Goal: Information Seeking & Learning: Learn about a topic

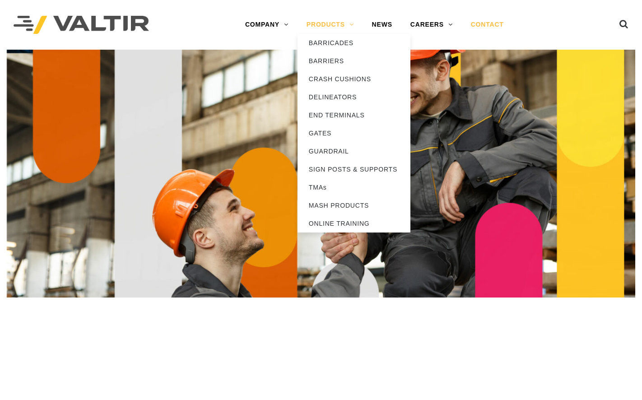
click at [329, 27] on link "PRODUCTS" at bounding box center [330, 25] width 65 height 18
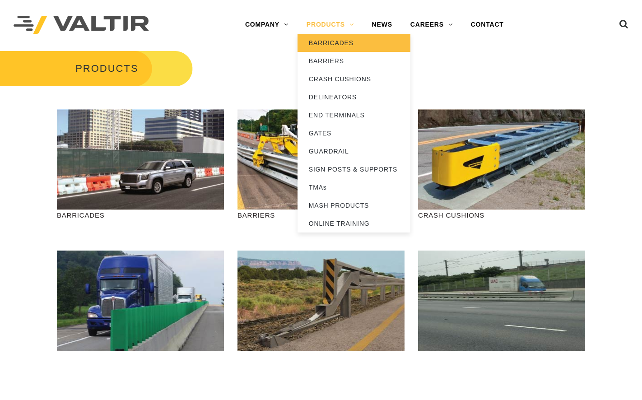
click at [317, 42] on link "BARRICADES" at bounding box center [354, 43] width 113 height 18
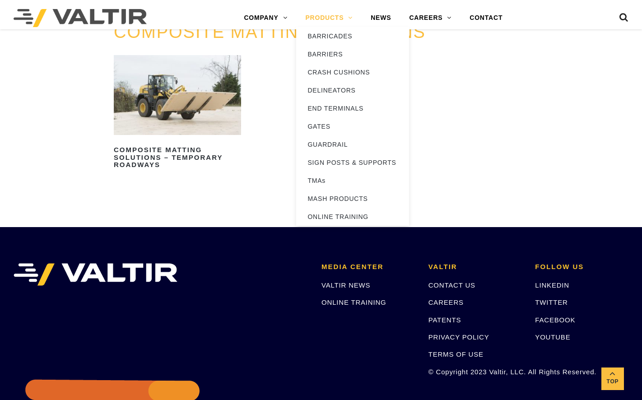
scroll to position [1009, 0]
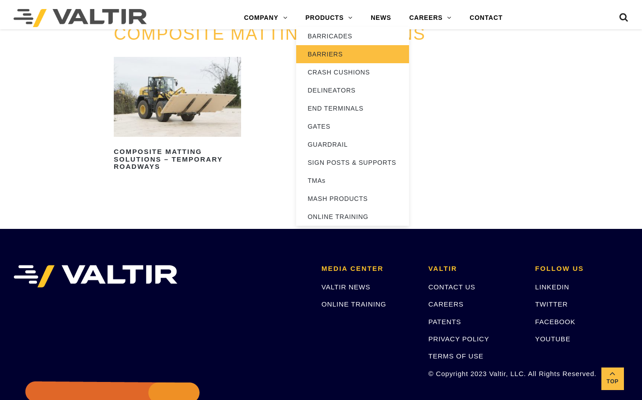
click at [331, 55] on link "BARRIERS" at bounding box center [352, 54] width 113 height 18
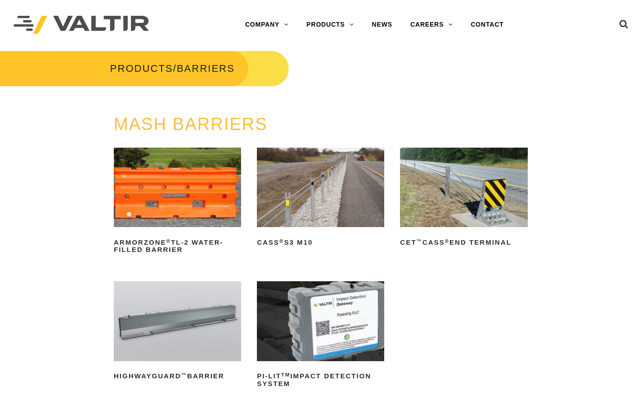
click at [623, 25] on icon at bounding box center [623, 26] width 9 height 14
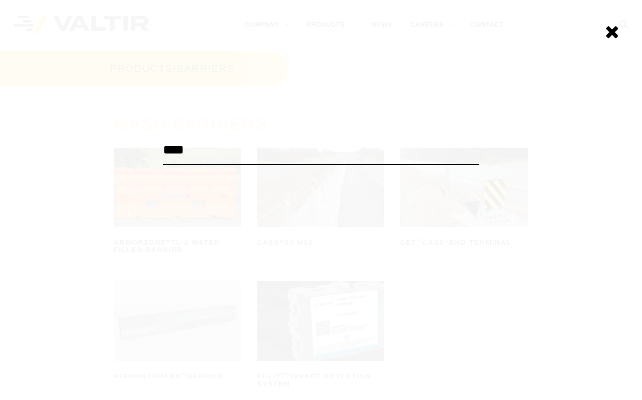
type input "****"
click input "******" at bounding box center [0, 0] width 0 height 0
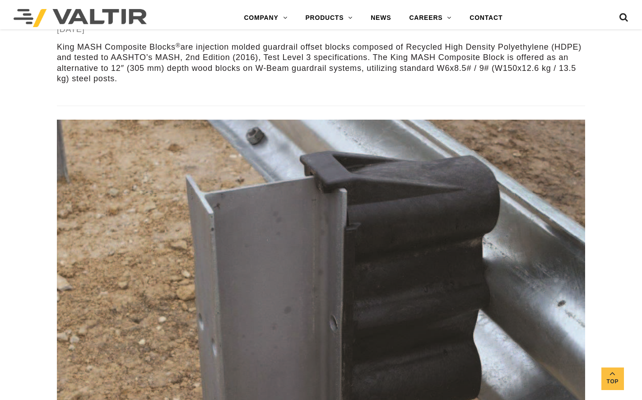
scroll to position [388, 0]
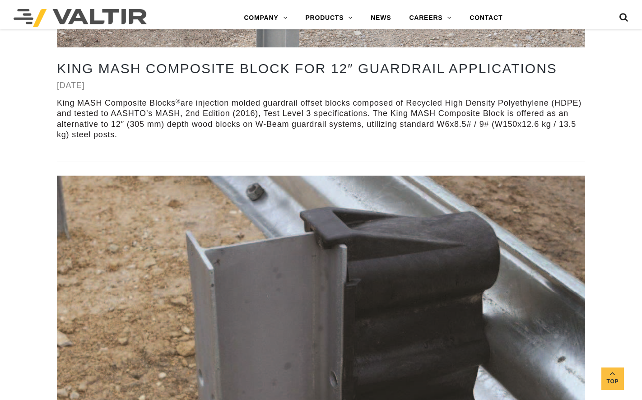
click at [623, 19] on icon at bounding box center [623, 20] width 9 height 14
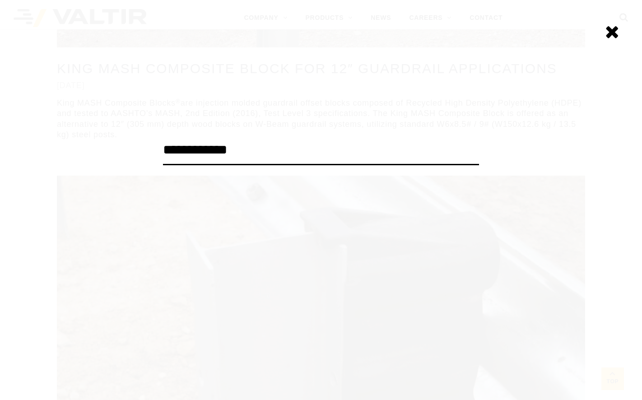
type input "**********"
click input "******" at bounding box center [0, 0] width 0 height 0
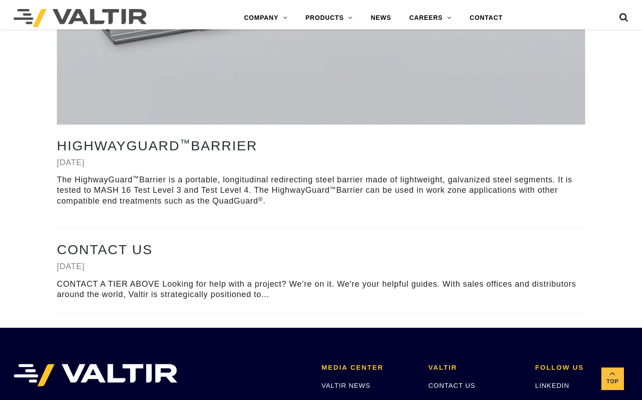
scroll to position [632, 0]
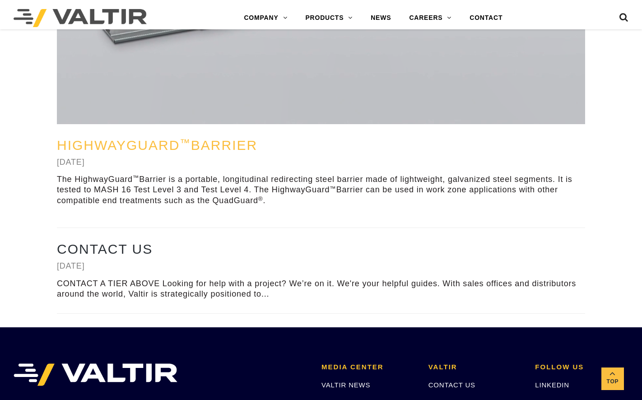
click at [184, 147] on sup "™" at bounding box center [185, 142] width 11 height 11
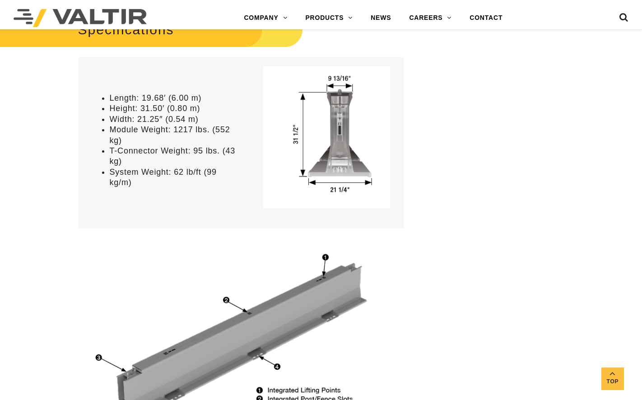
scroll to position [674, 0]
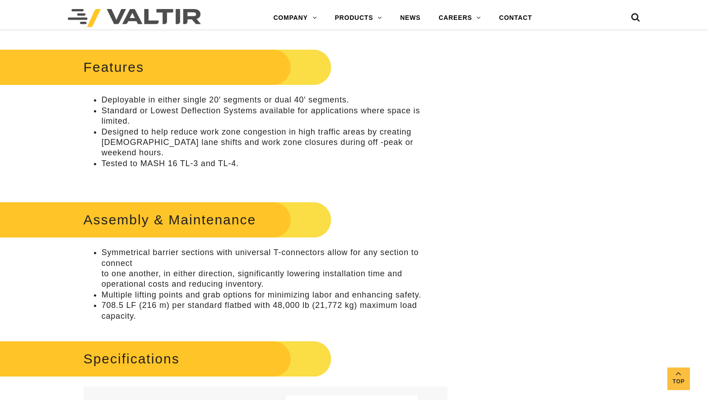
scroll to position [293, 0]
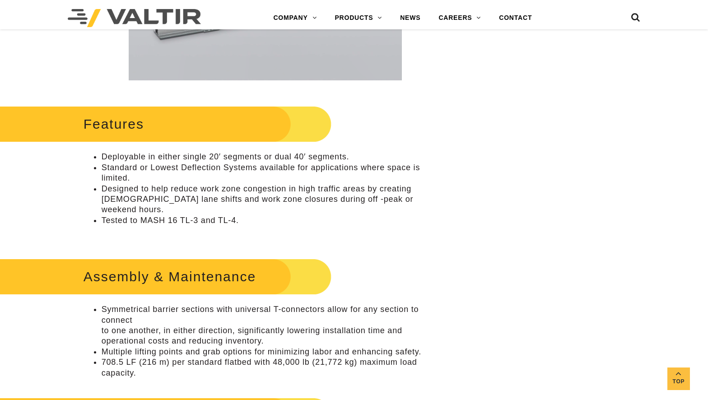
click at [137, 158] on li "Deployable in either single 20′ segments or dual 40′ segments." at bounding box center [275, 157] width 346 height 10
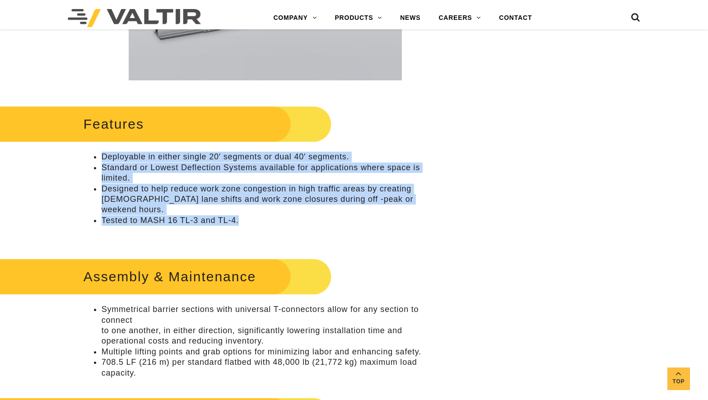
drag, startPoint x: 101, startPoint y: 154, endPoint x: 284, endPoint y: 207, distance: 190.6
click at [285, 208] on ul "Deployable in either single 20′ segments or dual 40′ segments. Standard or Lowe…" at bounding box center [266, 189] width 364 height 74
copy ul "Deployable in either single 20′ segments or dual 40′ segments. Standard or Lowe…"
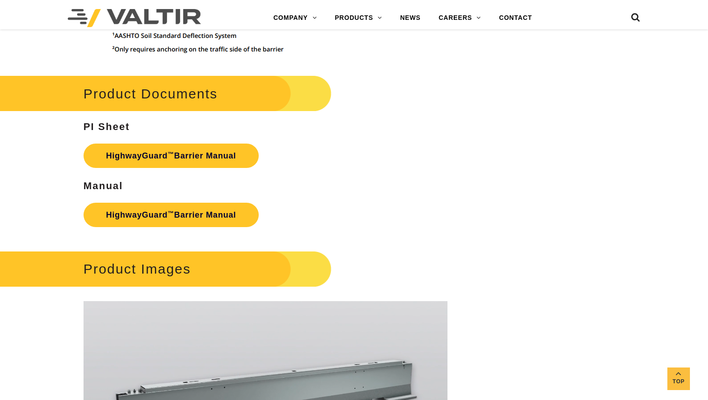
scroll to position [1256, 0]
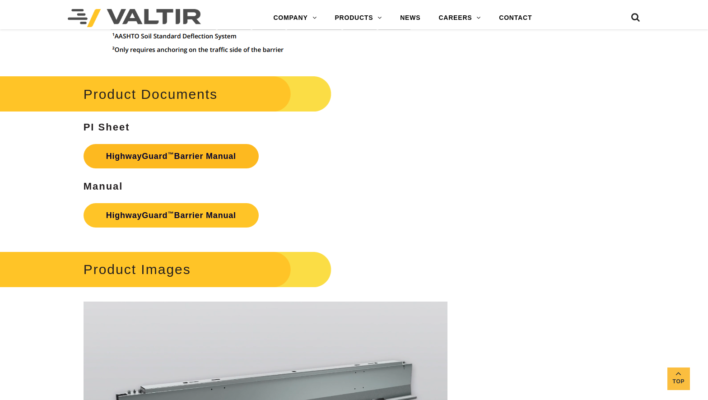
click at [177, 146] on link "HighwayGuard ™ Barrier Manual" at bounding box center [171, 156] width 175 height 24
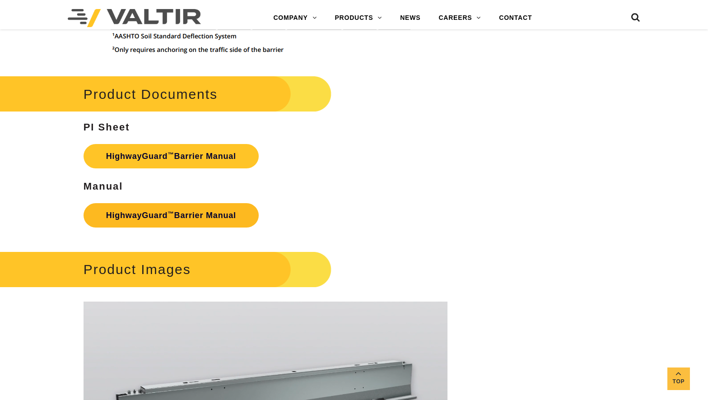
click at [182, 203] on link "HighwayGuard ™ Barrier Manual" at bounding box center [171, 215] width 175 height 24
